Goal: Task Accomplishment & Management: Manage account settings

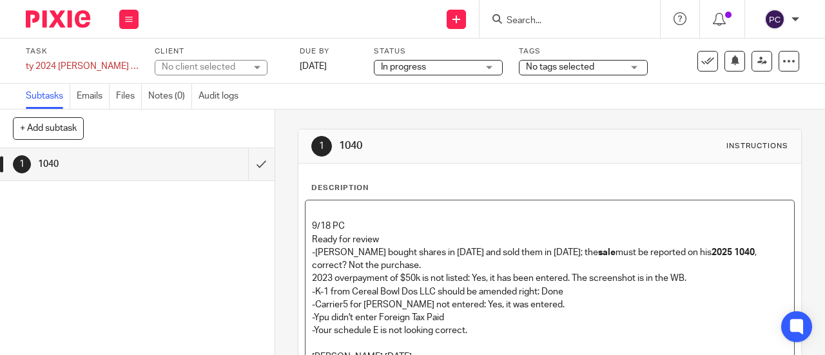
scroll to position [64, 0]
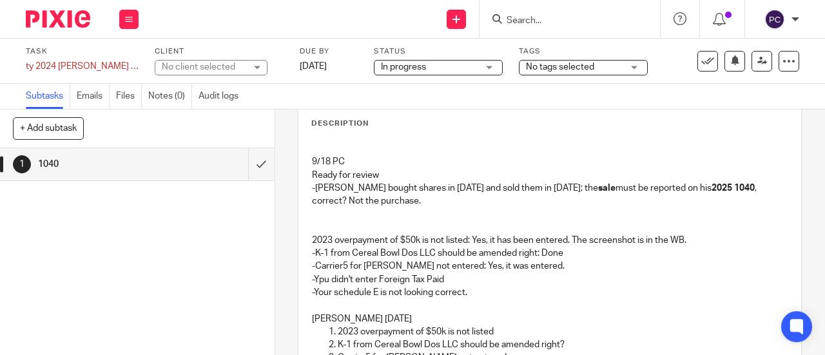
click at [347, 211] on p at bounding box center [549, 213] width 475 height 13
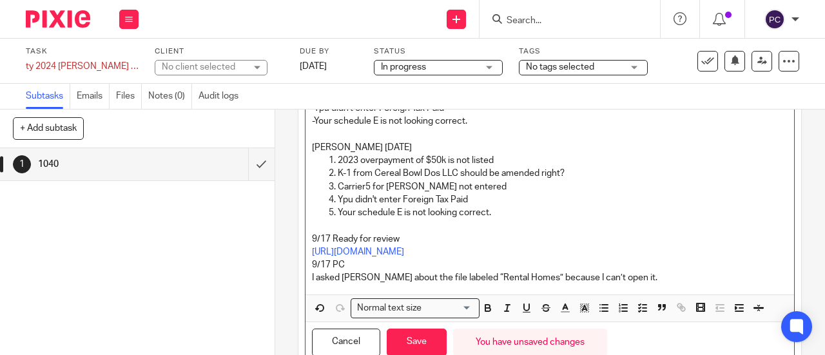
scroll to position [294, 0]
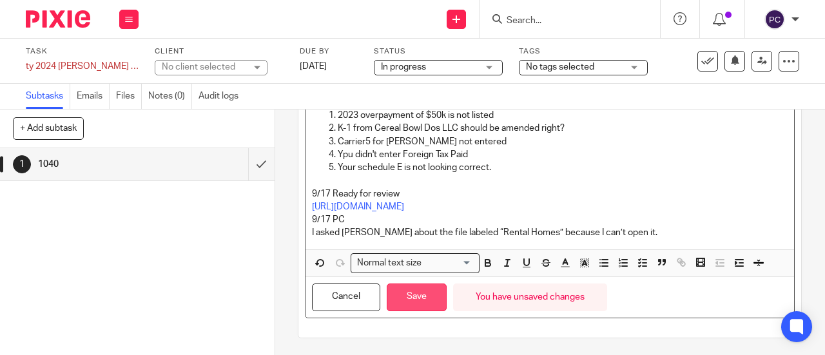
click at [424, 287] on button "Save" at bounding box center [417, 297] width 60 height 28
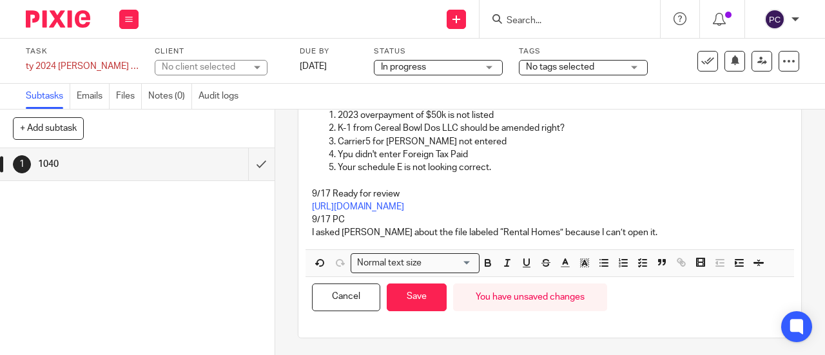
scroll to position [304, 0]
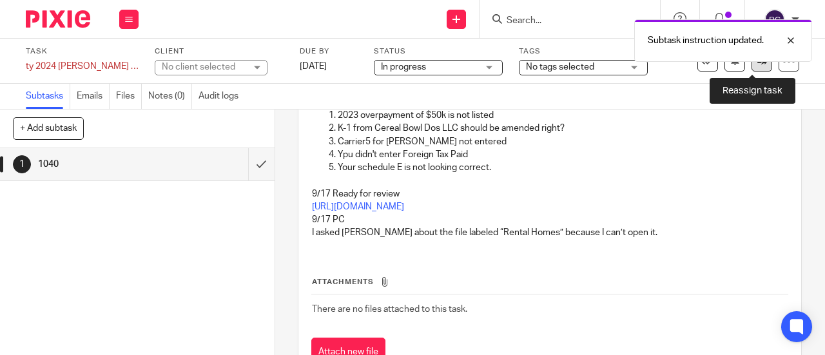
click at [751, 66] on link at bounding box center [761, 61] width 21 height 21
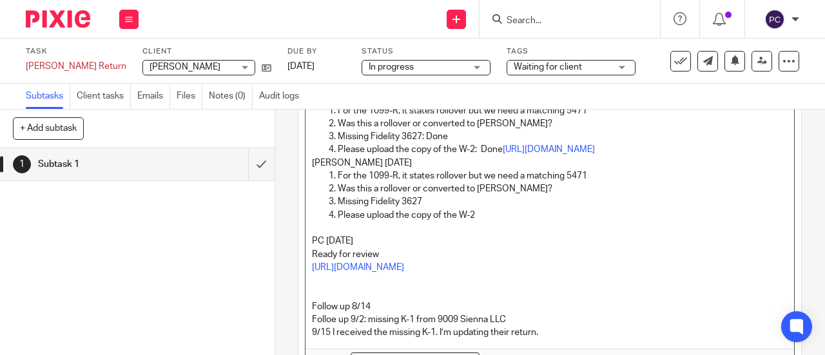
scroll to position [64, 0]
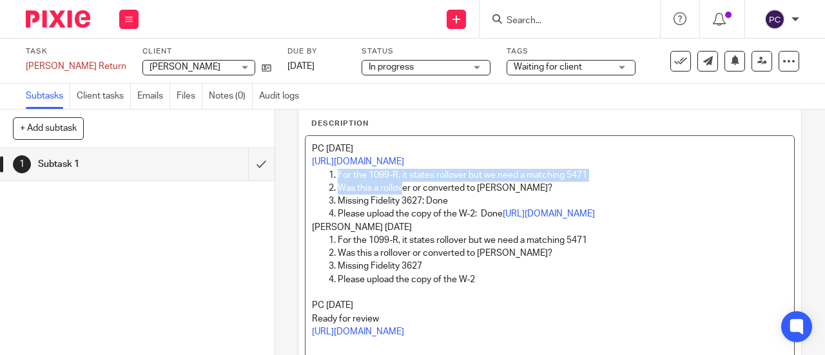
drag, startPoint x: 323, startPoint y: 171, endPoint x: 407, endPoint y: 191, distance: 86.1
click at [400, 191] on ol "For the 1099-R, it states rollover but we need a matching 5471 Was this a rollo…" at bounding box center [549, 195] width 475 height 52
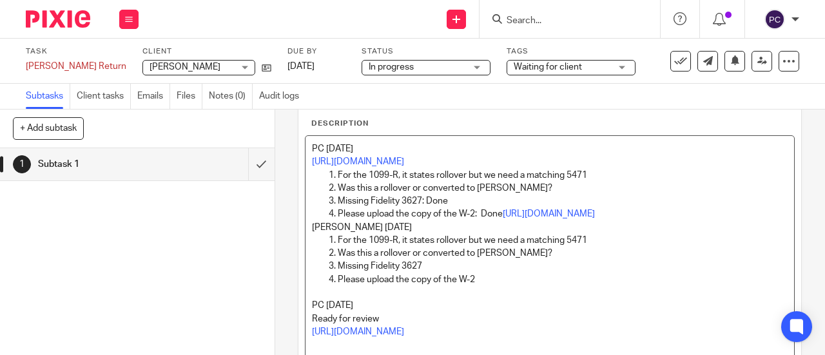
click at [519, 211] on p "Please upload the copy of the W-2: Done https://3.basecamp.com/5341776/buckets/…" at bounding box center [563, 213] width 450 height 13
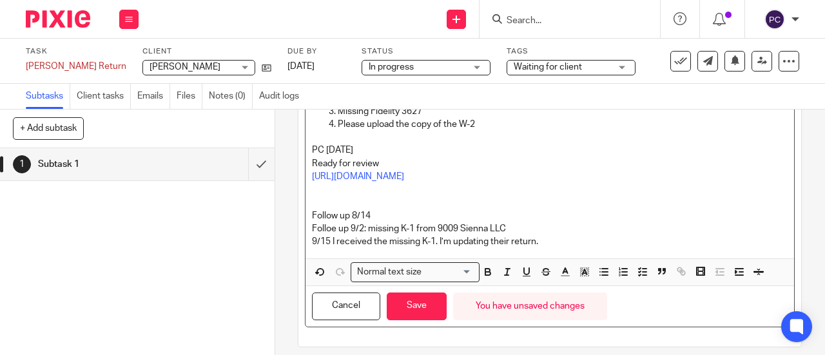
scroll to position [189, 0]
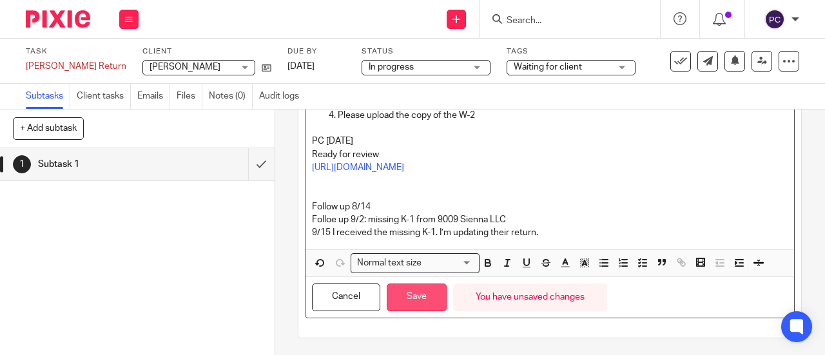
click at [393, 296] on button "Save" at bounding box center [417, 297] width 60 height 28
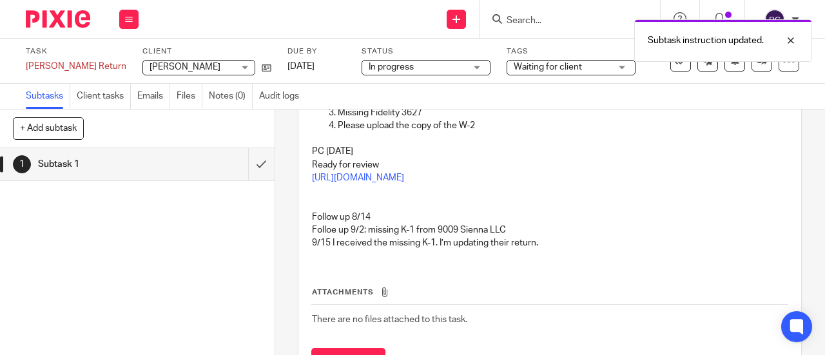
scroll to position [200, 0]
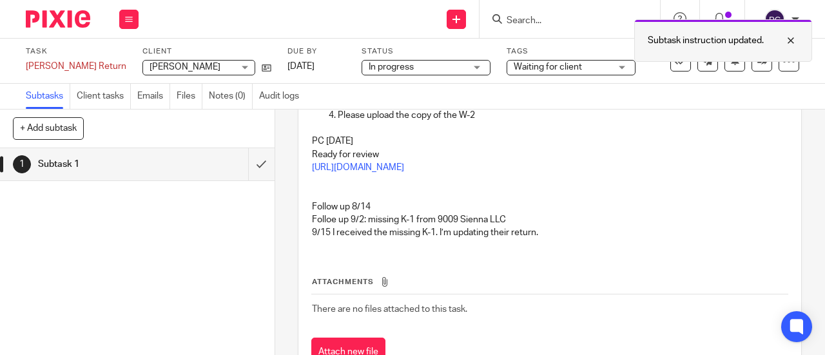
click at [750, 61] on div "Subtask instruction updated." at bounding box center [723, 40] width 178 height 43
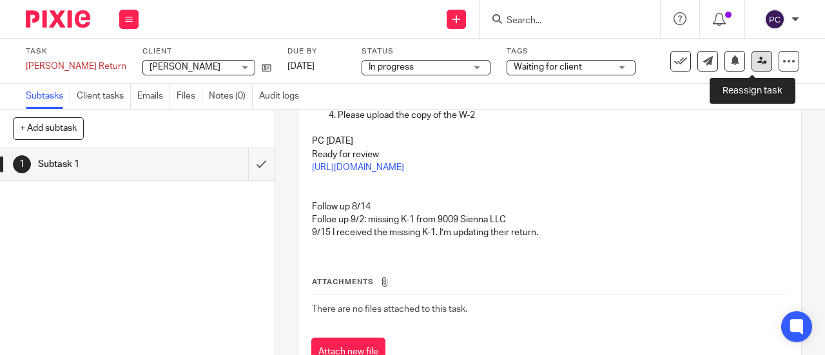
click at [757, 60] on icon at bounding box center [762, 61] width 10 height 10
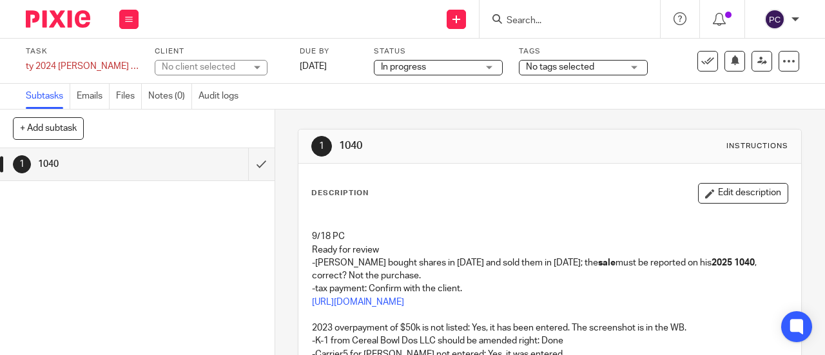
click at [326, 282] on p "-tax payment: Confirm with the client." at bounding box center [549, 288] width 475 height 13
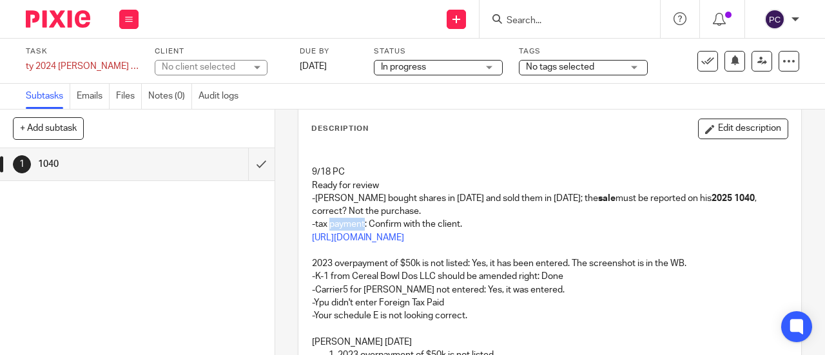
click at [326, 222] on p "-tax payment: Confirm with the client." at bounding box center [549, 224] width 475 height 13
copy p "-tax payment: Confirm with the client."
click at [392, 161] on p at bounding box center [549, 159] width 475 height 13
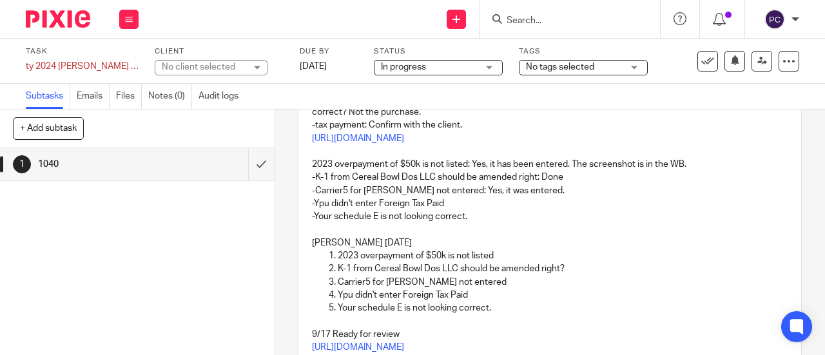
scroll to position [129, 0]
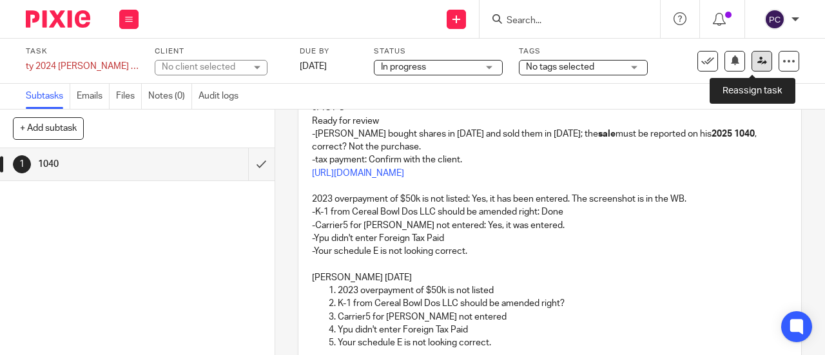
click at [757, 60] on link at bounding box center [761, 61] width 21 height 21
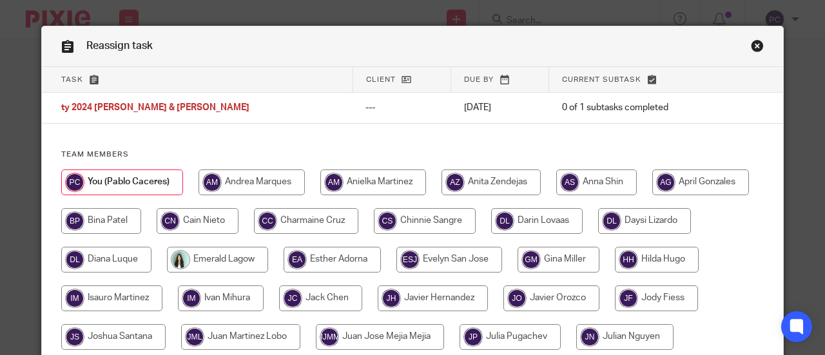
click at [750, 42] on link "Close this dialog window" at bounding box center [756, 47] width 13 height 17
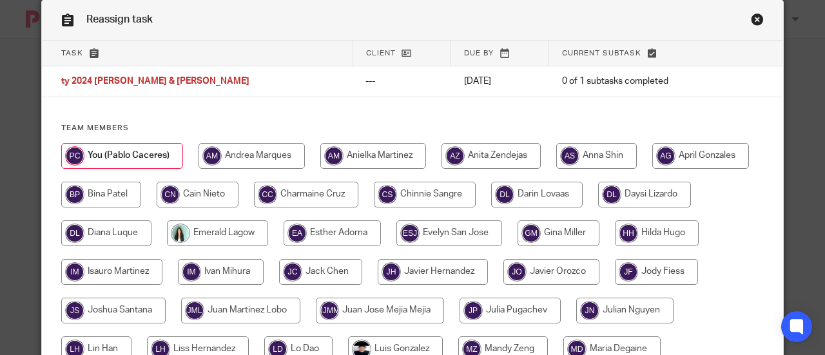
scroll to position [254, 0]
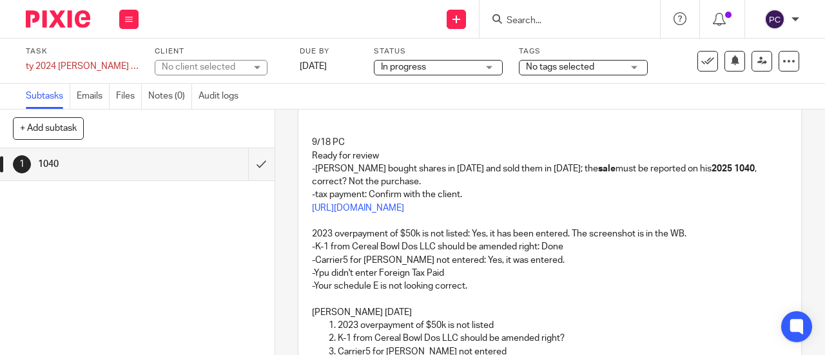
scroll to position [64, 0]
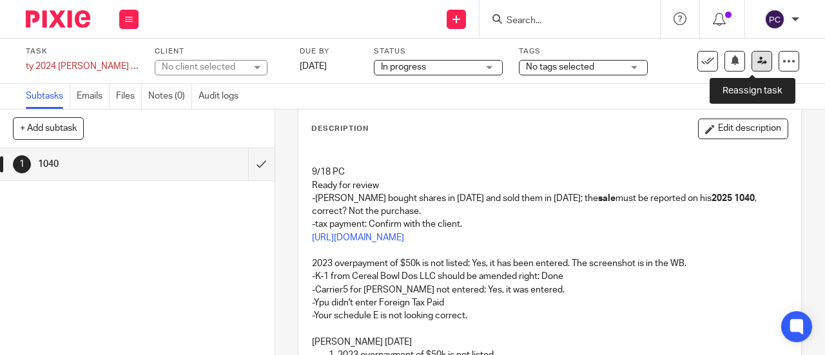
click at [757, 57] on icon at bounding box center [762, 61] width 10 height 10
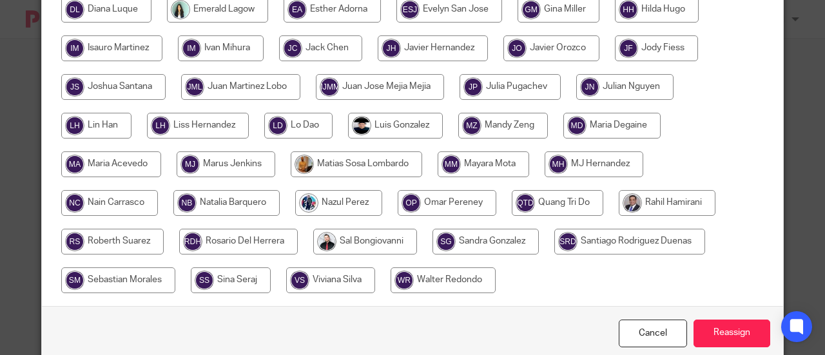
scroll to position [258, 0]
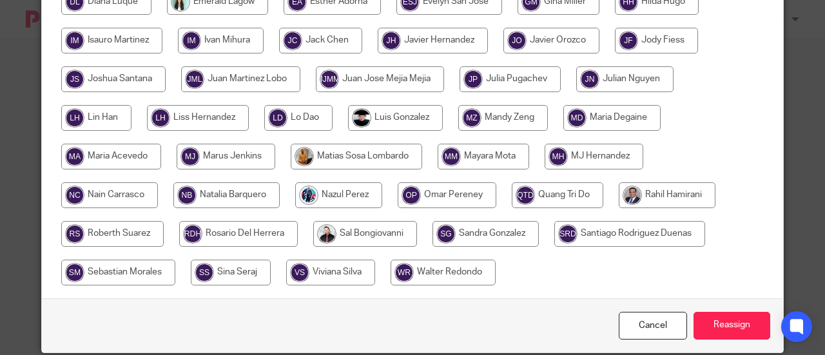
click at [634, 196] on input "radio" at bounding box center [666, 195] width 97 height 26
radio input "true"
click at [706, 323] on input "Reassign" at bounding box center [731, 326] width 77 height 28
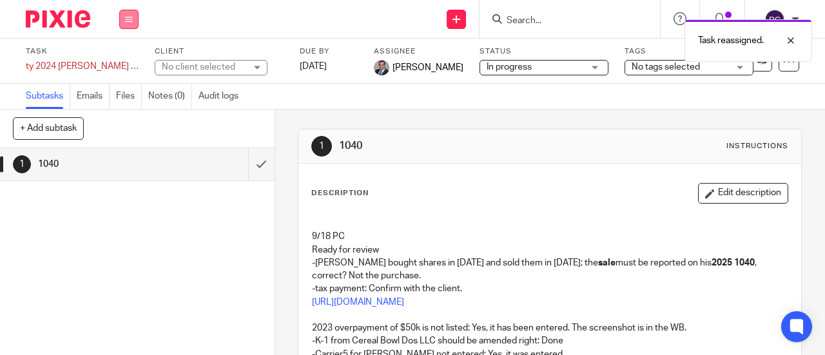
click at [125, 17] on icon at bounding box center [129, 19] width 8 height 8
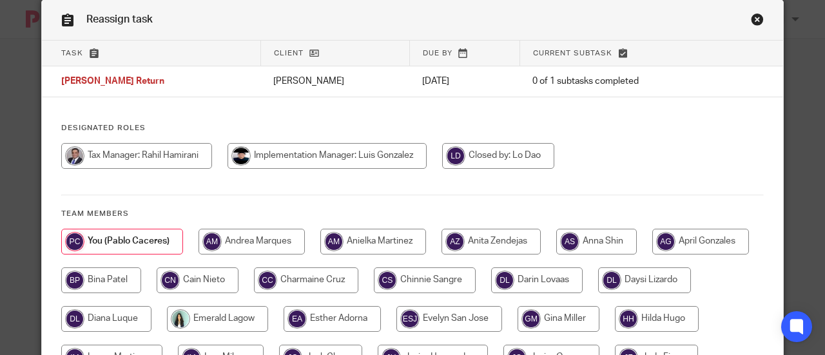
scroll to position [64, 0]
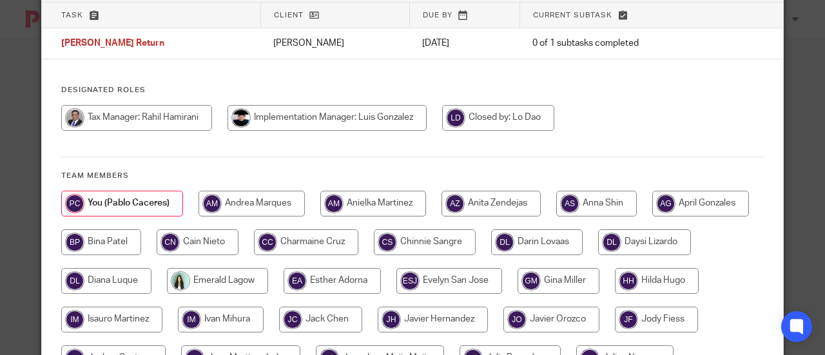
click at [184, 110] on input "radio" at bounding box center [136, 118] width 151 height 26
radio input "true"
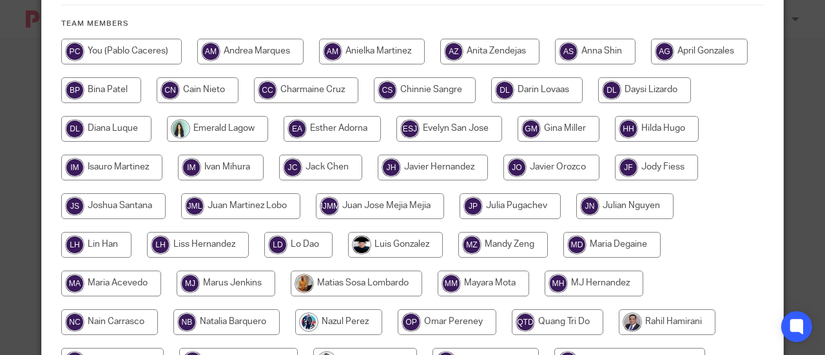
scroll to position [366, 0]
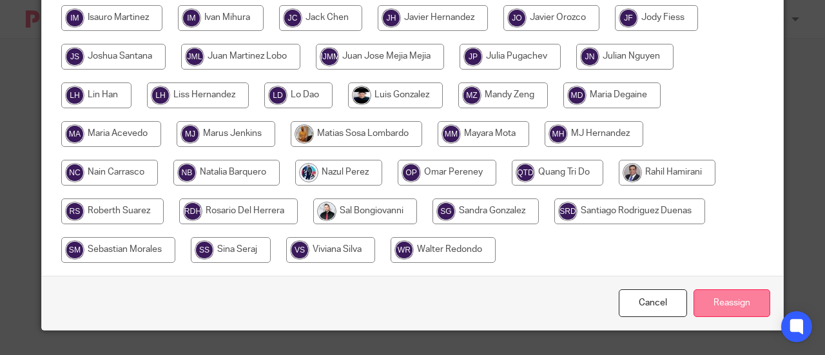
click at [721, 302] on input "Reassign" at bounding box center [731, 303] width 77 height 28
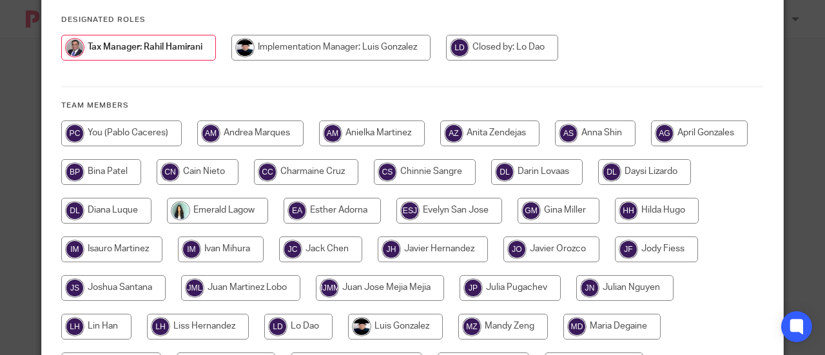
scroll to position [108, 0]
